Goal: Find specific page/section: Find specific page/section

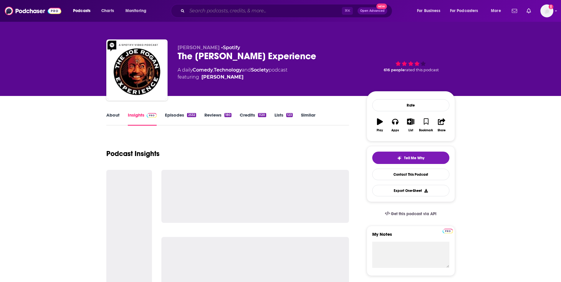
click at [211, 13] on input "Search podcasts, credits, & more..." at bounding box center [264, 10] width 155 height 9
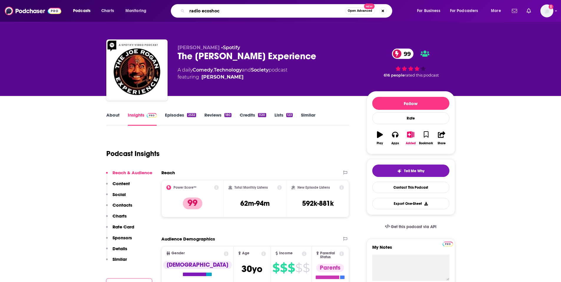
type input "radio ecoshock"
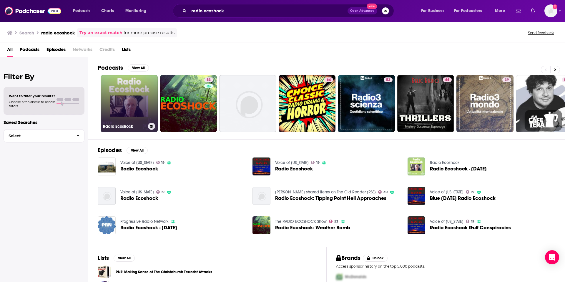
click at [120, 103] on link "Radio Ecoshock" at bounding box center [129, 103] width 57 height 57
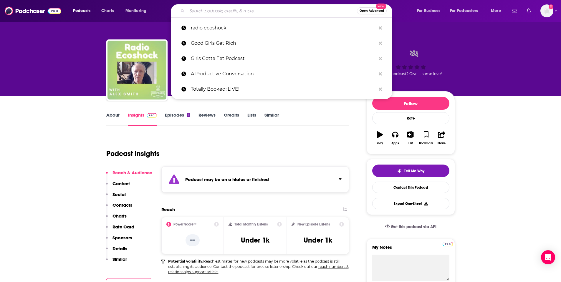
click at [279, 11] on input "Search podcasts, credits, & more..." at bounding box center [272, 10] width 170 height 9
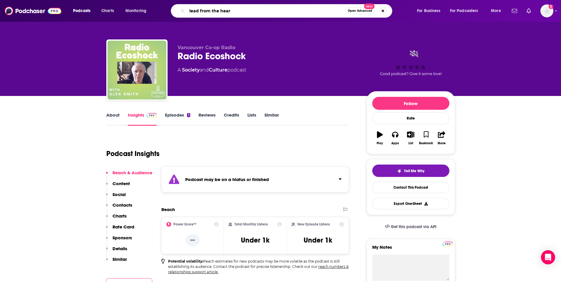
type input "lead from the heart"
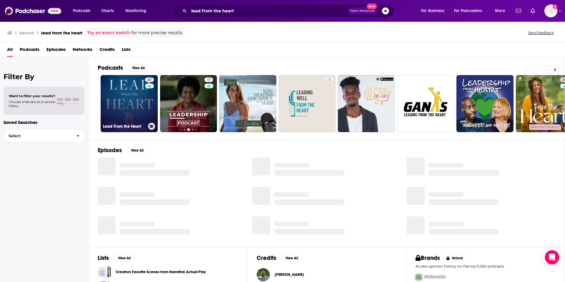
click at [131, 96] on link "47 Lead From the Heart" at bounding box center [129, 103] width 57 height 57
